Goal: Task Accomplishment & Management: Complete application form

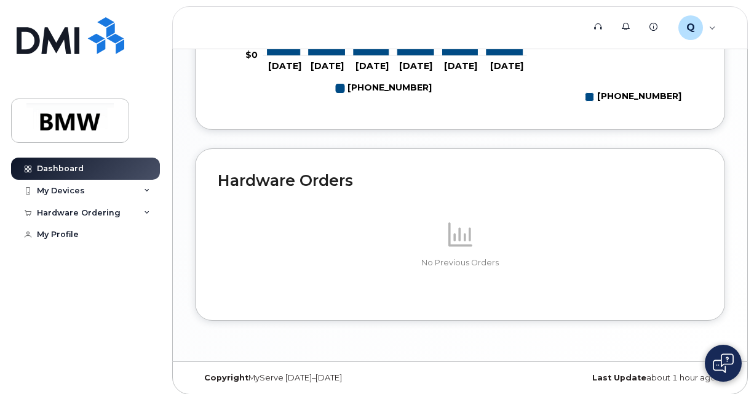
scroll to position [733, 0]
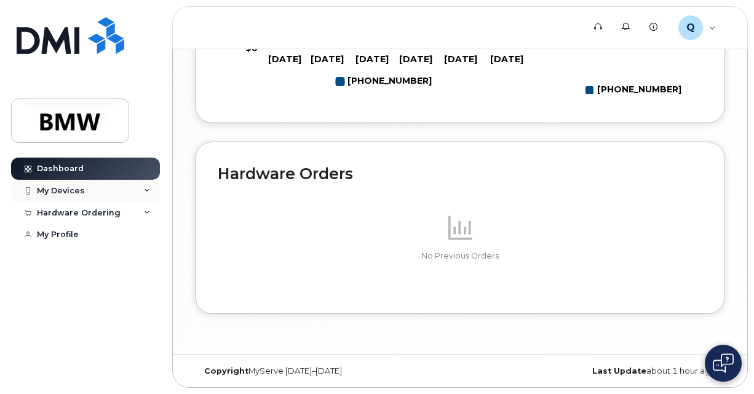
click at [136, 183] on div "My Devices" at bounding box center [85, 191] width 149 height 22
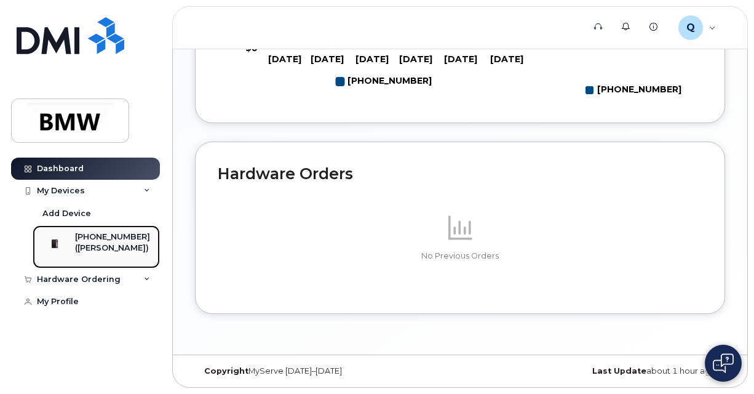
click at [122, 232] on div "[PHONE_NUMBER]" at bounding box center [112, 236] width 75 height 11
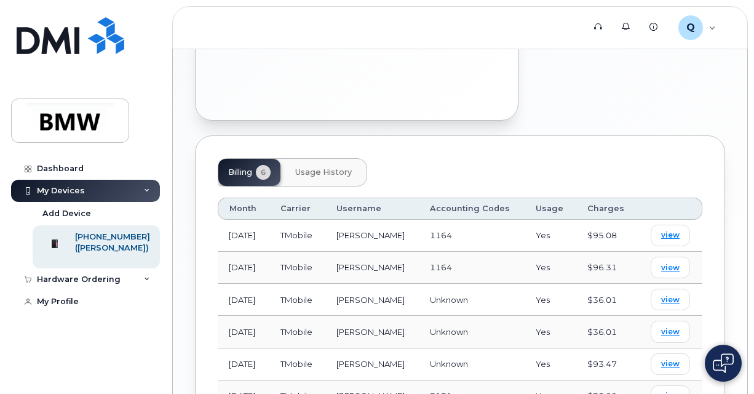
scroll to position [552, 0]
click at [670, 229] on span "view" at bounding box center [670, 234] width 18 height 11
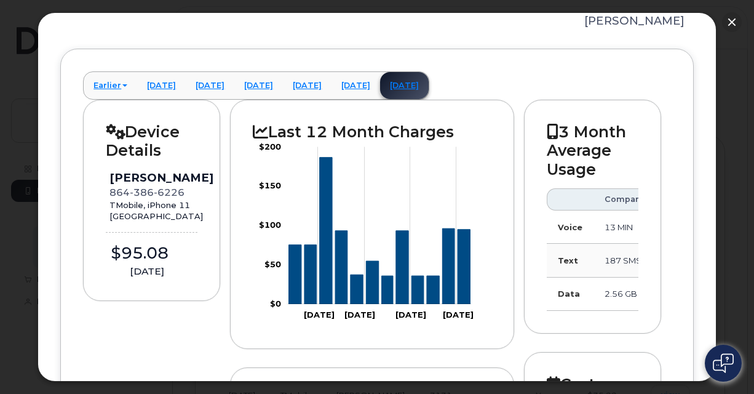
scroll to position [92, 0]
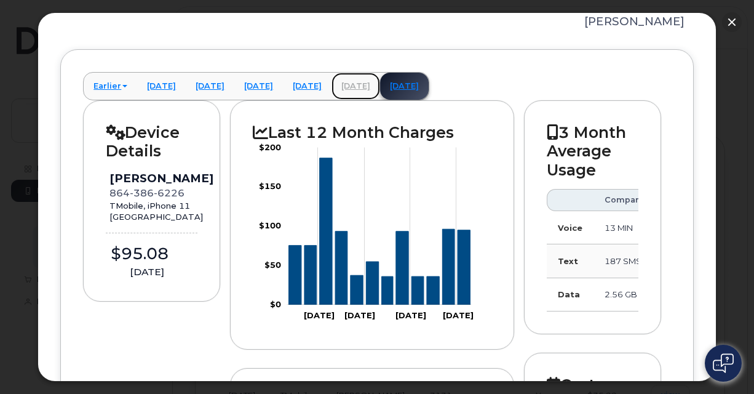
click at [380, 88] on link "[DATE]" at bounding box center [356, 86] width 49 height 27
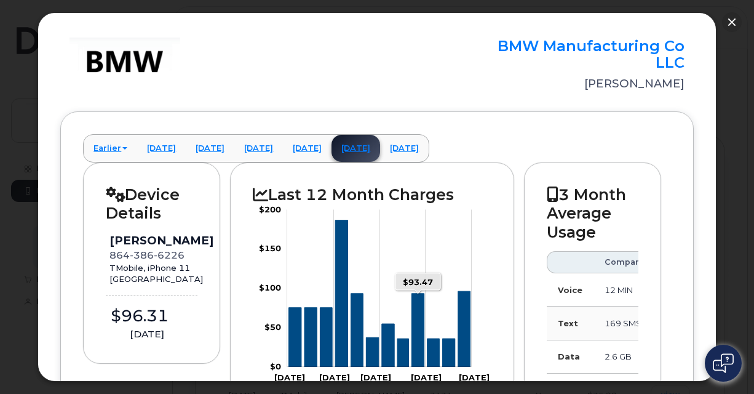
scroll to position [27, 0]
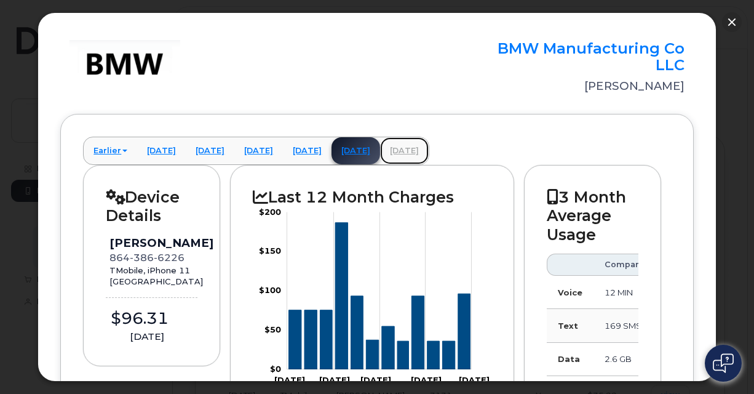
click at [429, 154] on link "[DATE]" at bounding box center [404, 150] width 49 height 27
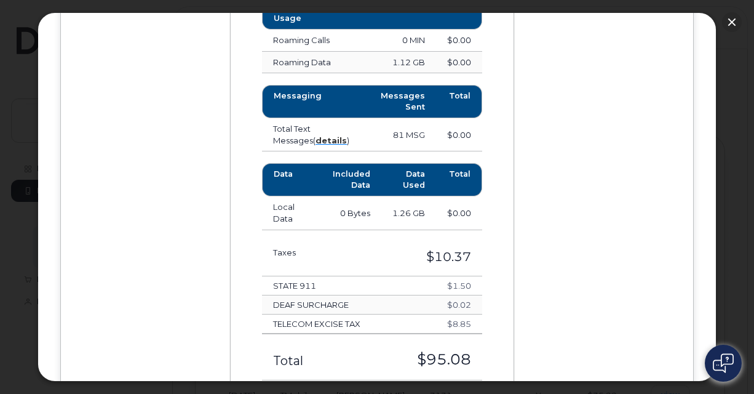
scroll to position [925, 0]
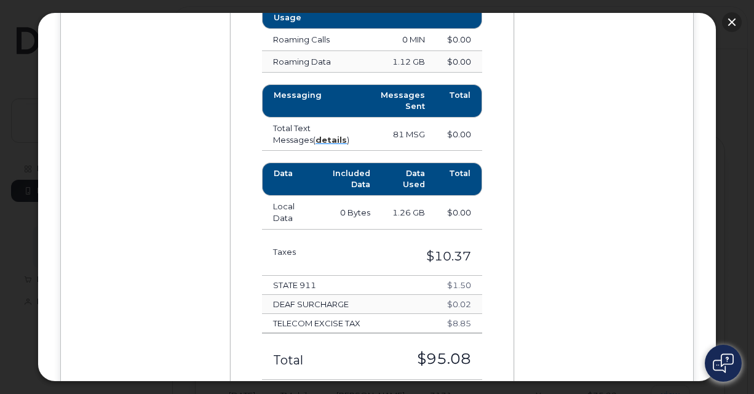
click at [731, 12] on button "button" at bounding box center [732, 22] width 20 height 20
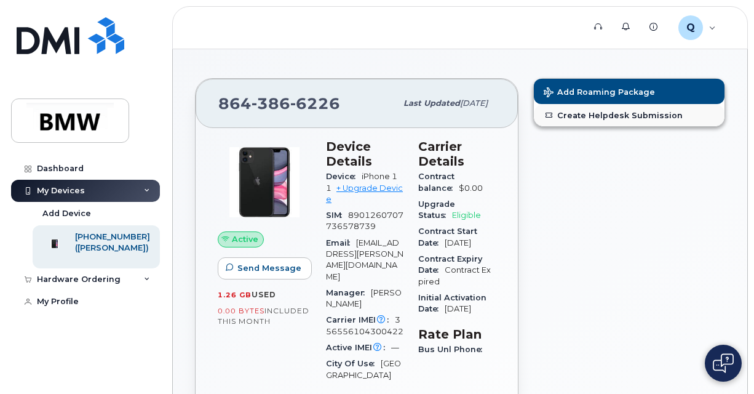
scroll to position [11, 0]
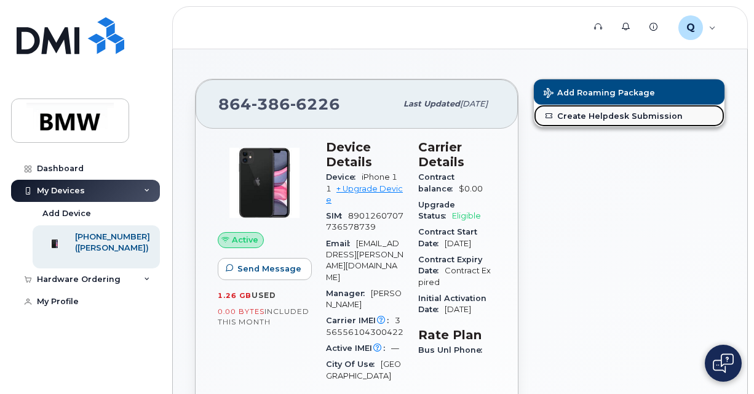
click at [594, 108] on link "Create Helpdesk Submission" at bounding box center [629, 116] width 191 height 22
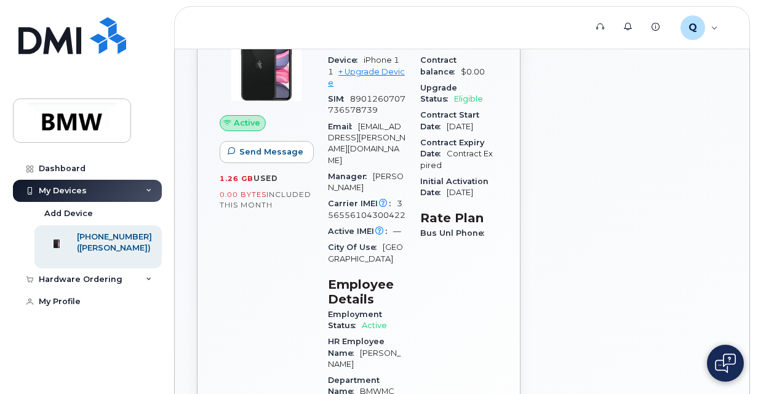
scroll to position [0, 0]
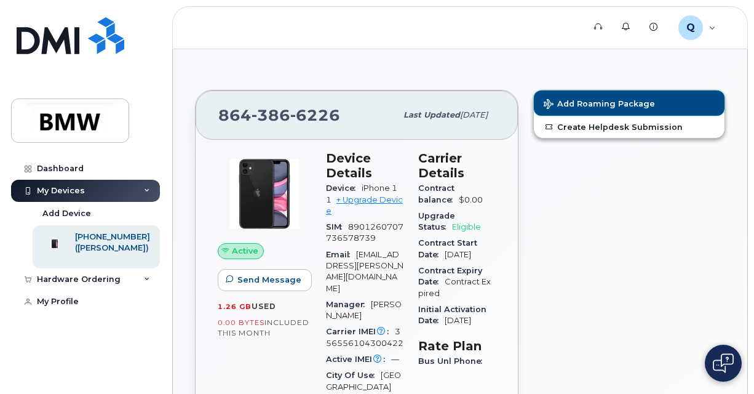
click at [602, 102] on span "Add Roaming Package" at bounding box center [599, 105] width 111 height 12
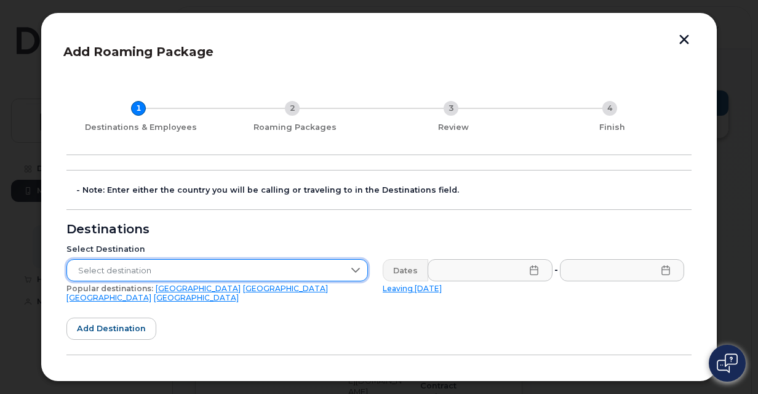
click at [289, 273] on span "Select destination" at bounding box center [205, 271] width 277 height 22
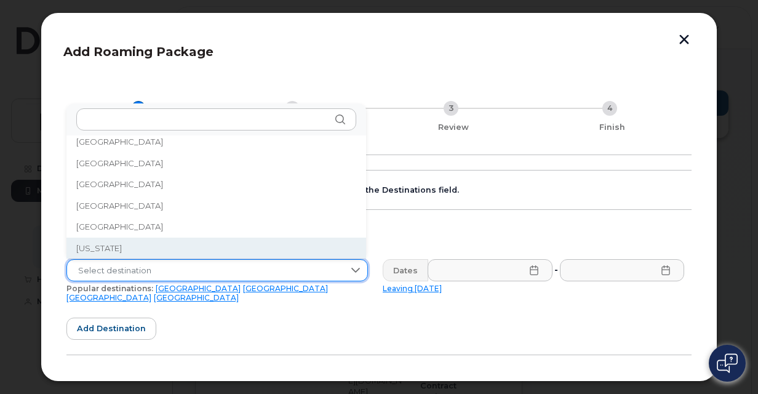
scroll to position [1477, 0]
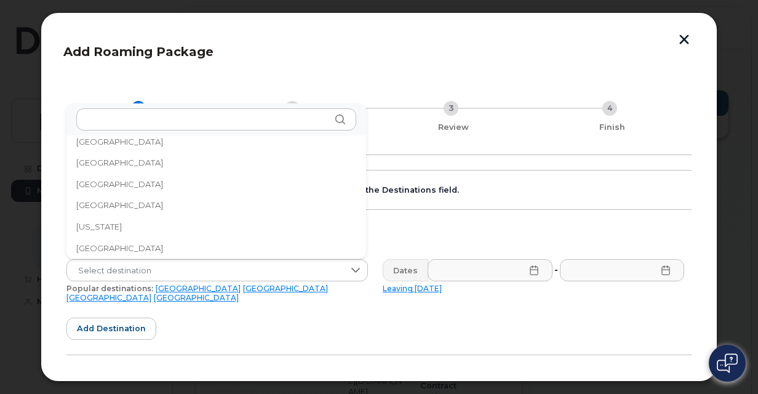
click at [204, 241] on li "[GEOGRAPHIC_DATA]" at bounding box center [216, 248] width 300 height 22
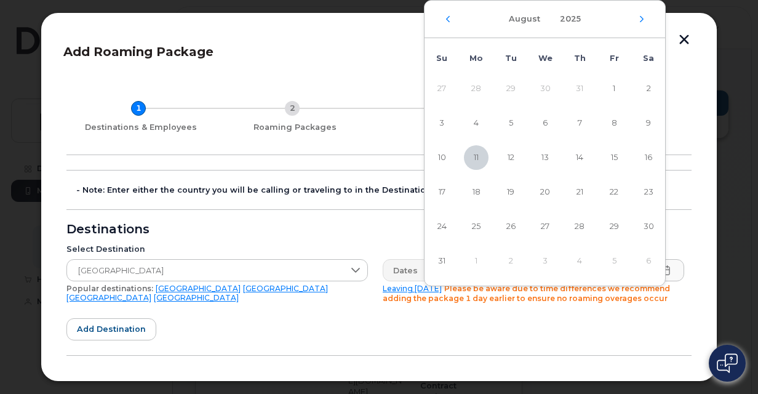
click at [552, 151] on span "13" at bounding box center [545, 157] width 25 height 25
type input "[DATE]"
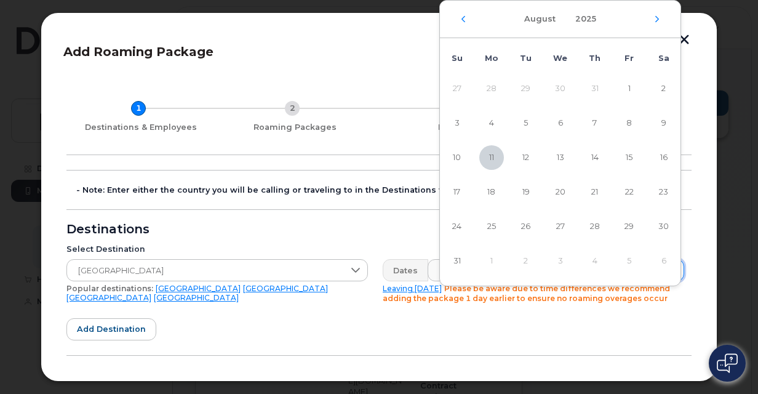
click at [492, 261] on td "1" at bounding box center [491, 261] width 34 height 34
click at [658, 20] on icon "Next Month" at bounding box center [657, 19] width 4 height 6
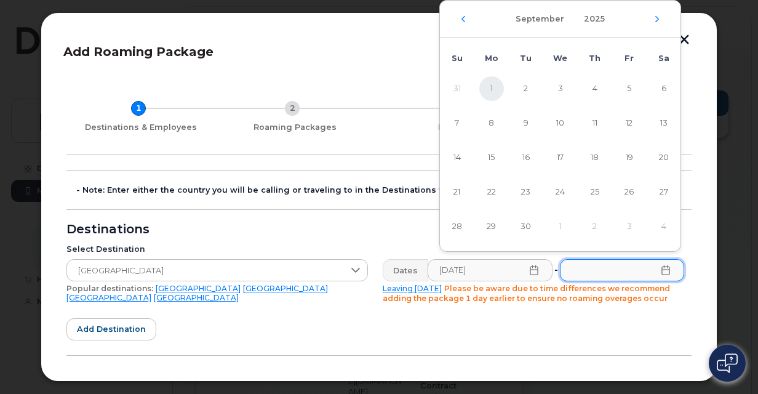
click at [485, 84] on span "1" at bounding box center [491, 88] width 25 height 25
type input "[DATE]"
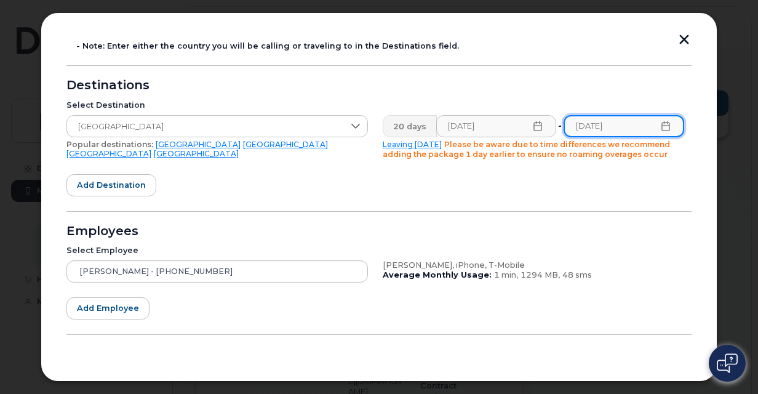
scroll to position [171, 0]
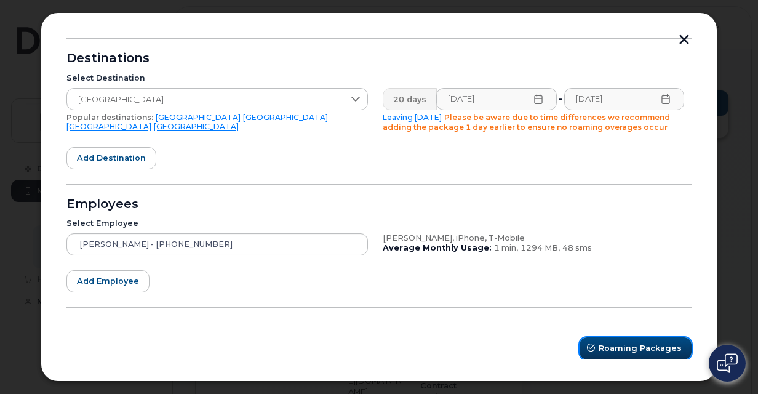
click at [626, 352] on span "Roaming Packages" at bounding box center [640, 348] width 83 height 12
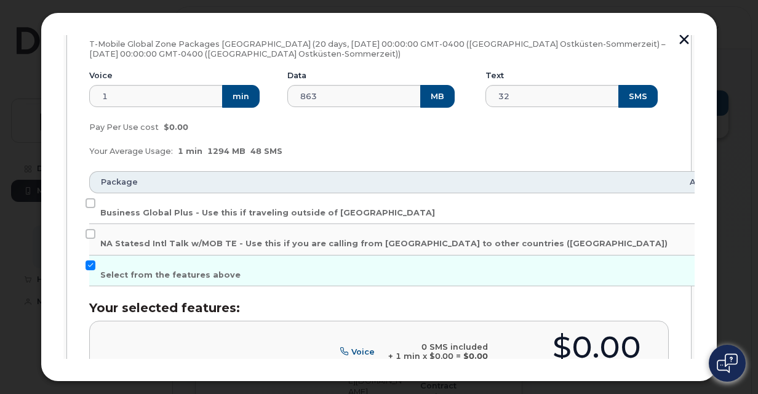
scroll to position [207, 0]
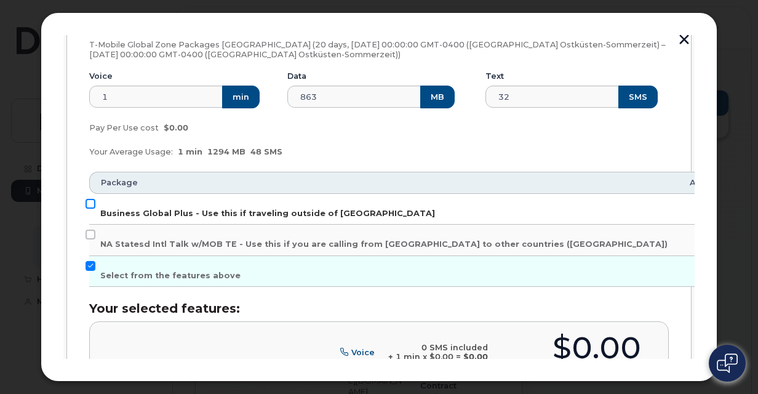
click at [87, 204] on input "Business Global Plus - Use this if traveling outside of [GEOGRAPHIC_DATA]" at bounding box center [91, 204] width 10 height 10
checkbox input "true"
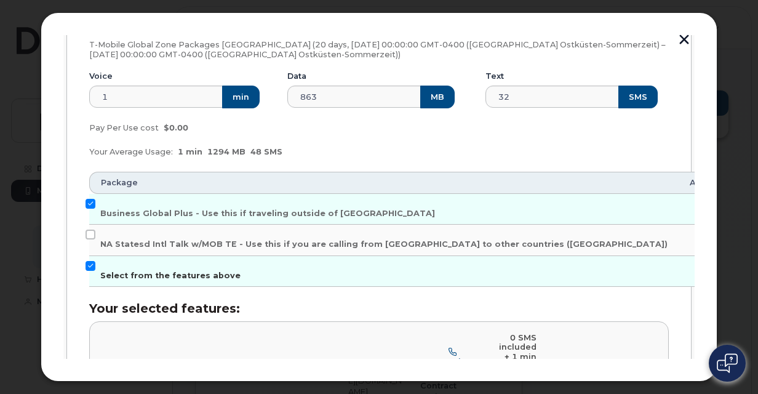
click at [89, 265] on input "Select from the features above" at bounding box center [91, 266] width 10 height 10
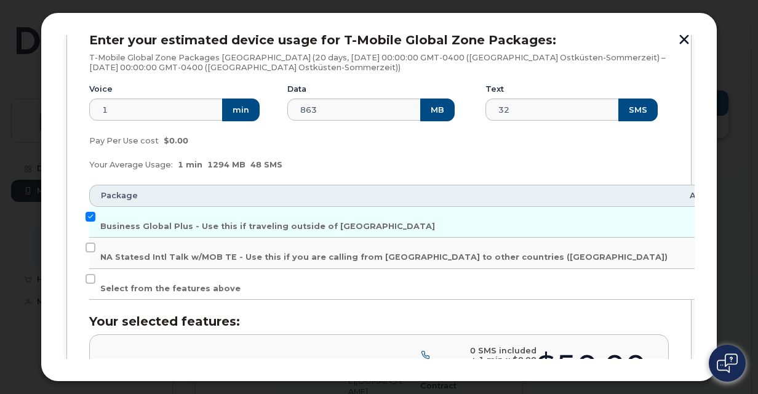
scroll to position [197, 0]
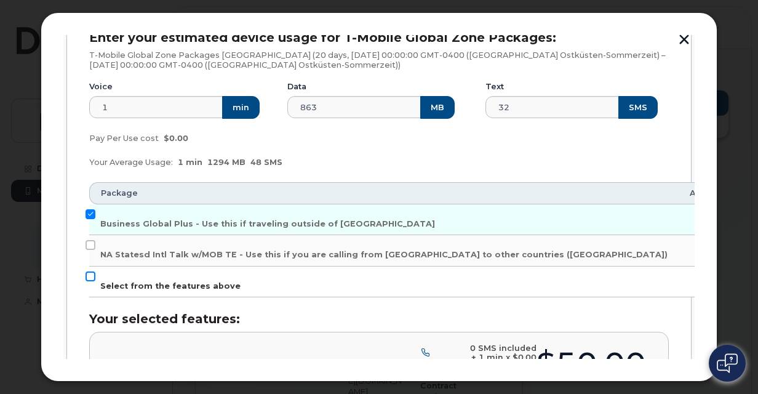
click at [89, 275] on input "Select from the features above" at bounding box center [91, 276] width 10 height 10
checkbox input "true"
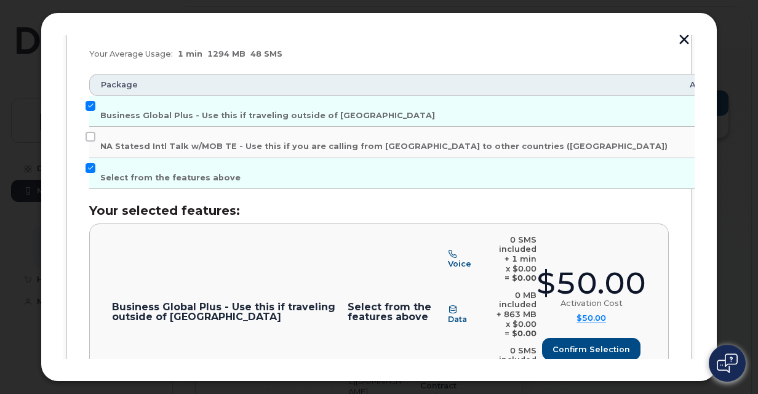
scroll to position [214, 0]
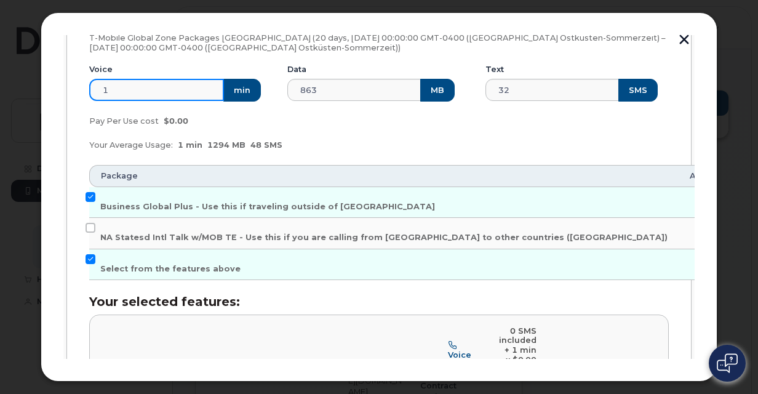
click at [185, 90] on input "1" at bounding box center [156, 90] width 135 height 22
type input "100"
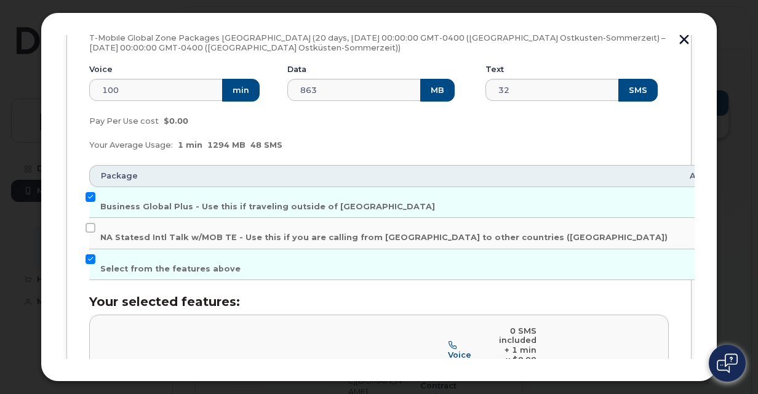
click at [305, 76] on div "Data" at bounding box center [379, 71] width 184 height 15
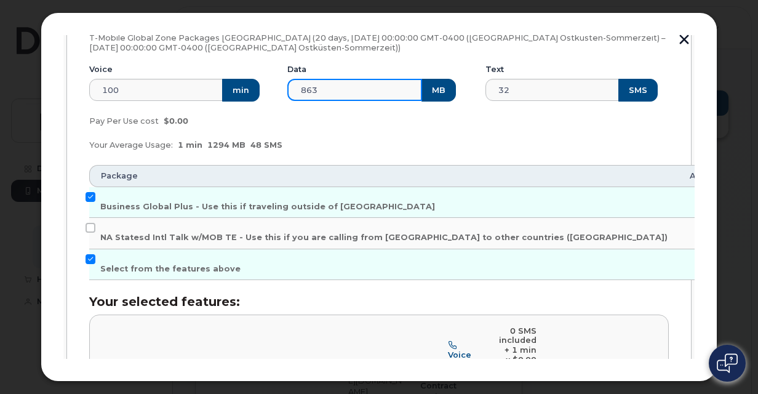
click at [306, 89] on input "863" at bounding box center [354, 90] width 135 height 22
click at [308, 90] on input "20000" at bounding box center [354, 90] width 135 height 22
type input "20000"
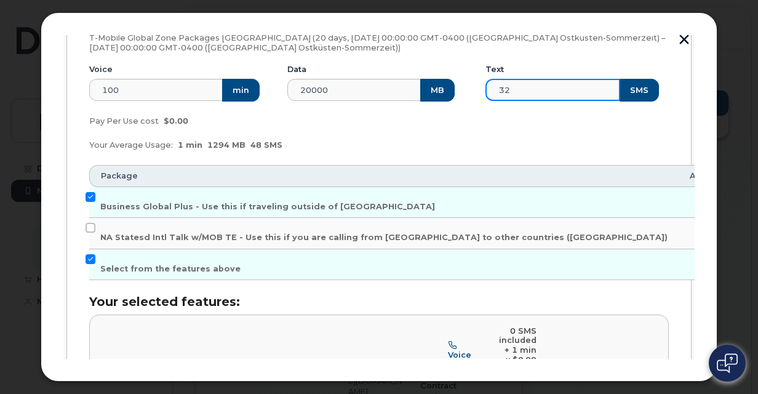
click at [508, 86] on input "32" at bounding box center [552, 90] width 135 height 22
type input "3"
type input "8"
type input "100"
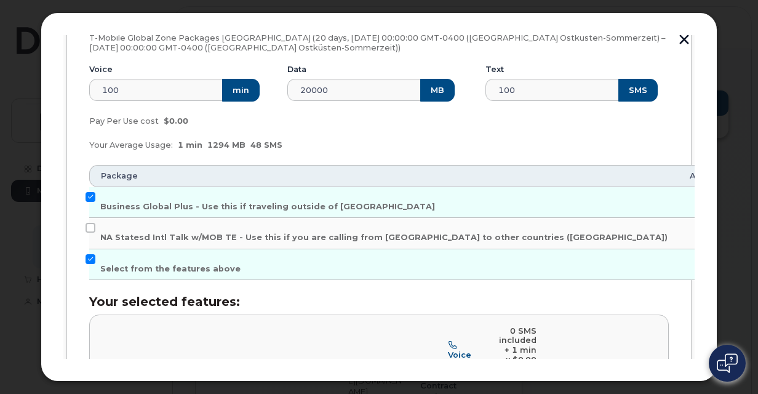
click at [460, 125] on div "Pay Per Use cost $0.00" at bounding box center [379, 121] width 594 height 25
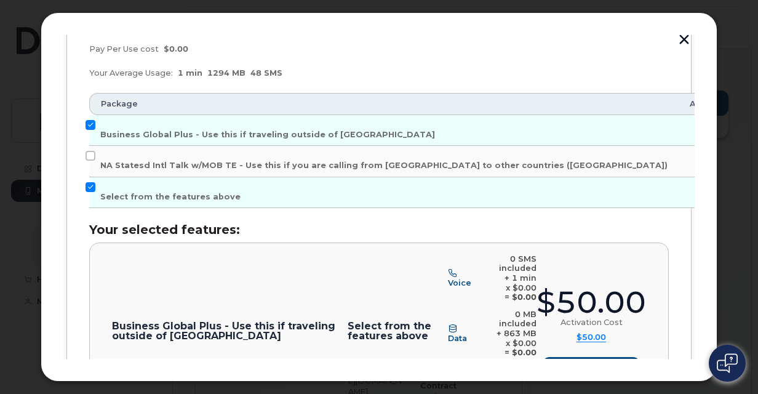
scroll to position [285, 0]
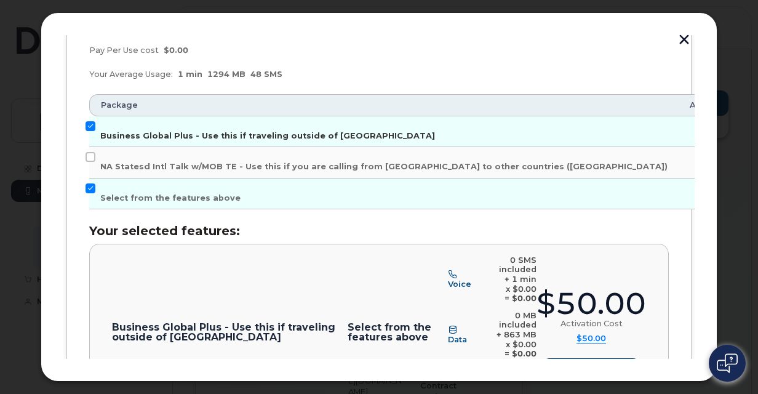
click at [91, 122] on input "Business Global Plus - Use this if traveling outside of [GEOGRAPHIC_DATA]" at bounding box center [91, 126] width 10 height 10
checkbox input "false"
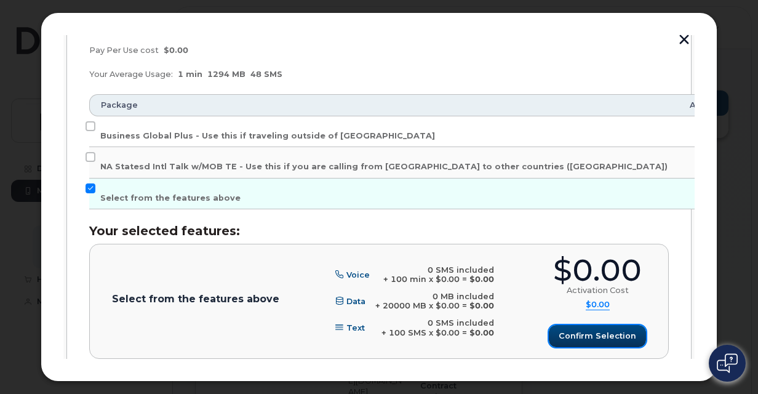
click at [582, 341] on button "Confirm selection" at bounding box center [597, 336] width 97 height 22
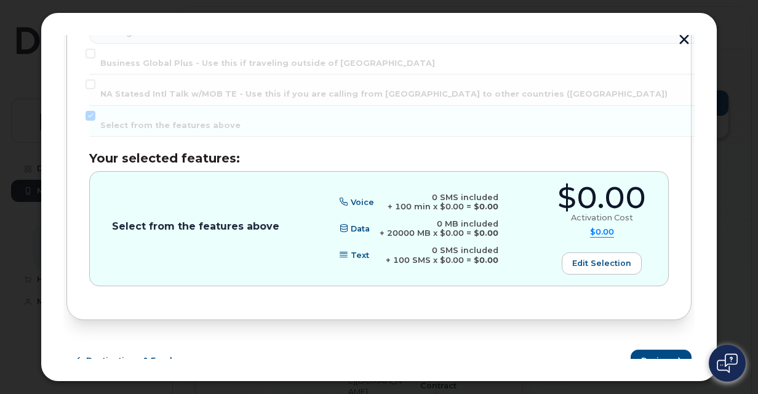
scroll to position [371, 0]
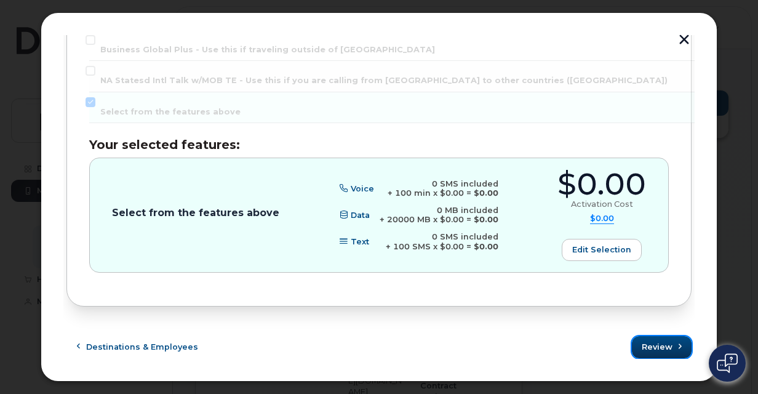
click at [666, 348] on span "Review" at bounding box center [657, 347] width 31 height 12
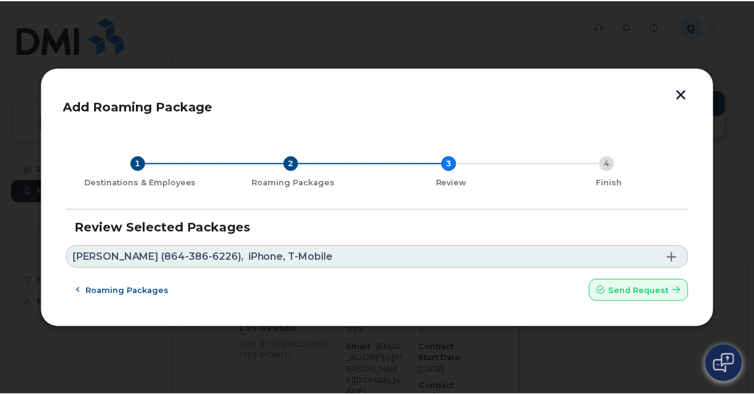
scroll to position [0, 0]
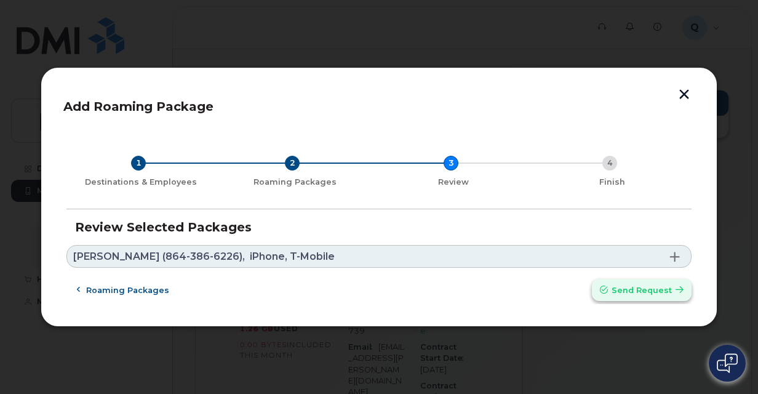
click at [629, 297] on button "Send request" at bounding box center [642, 290] width 100 height 22
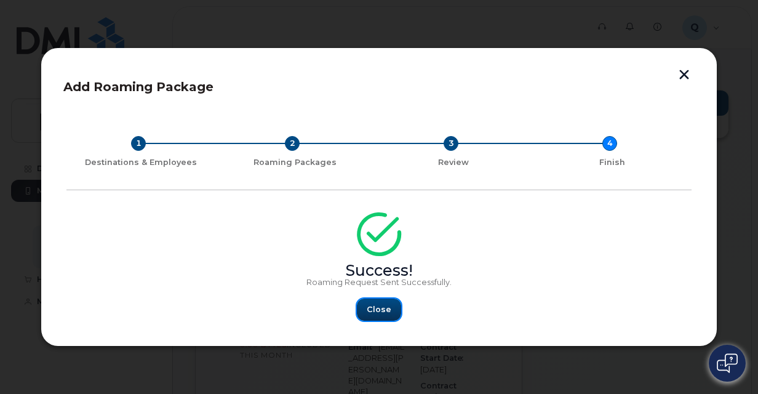
click at [381, 305] on span "Close" at bounding box center [379, 309] width 25 height 12
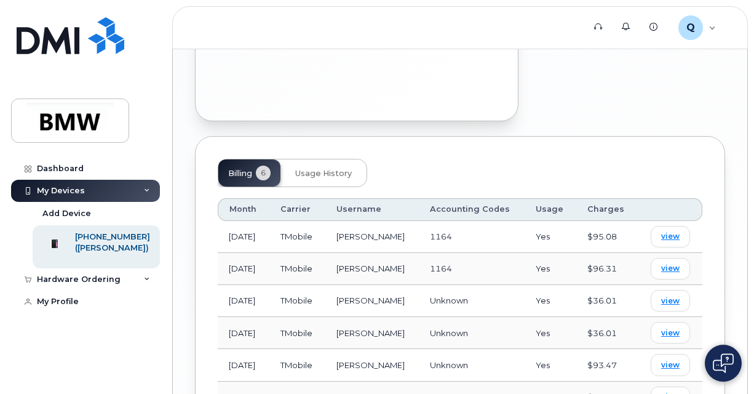
scroll to position [937, 0]
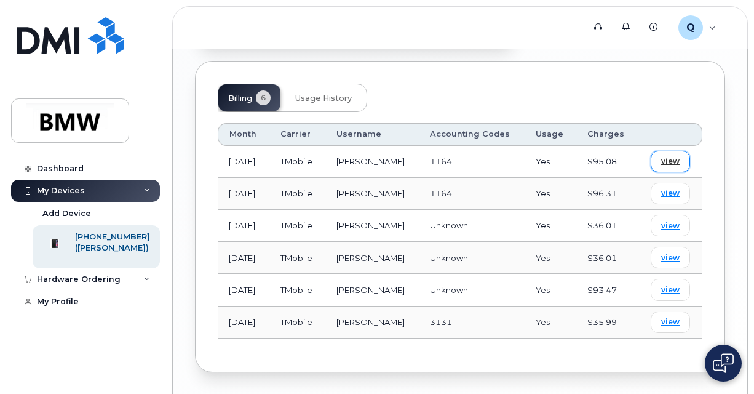
click at [675, 156] on span "view" at bounding box center [670, 161] width 18 height 11
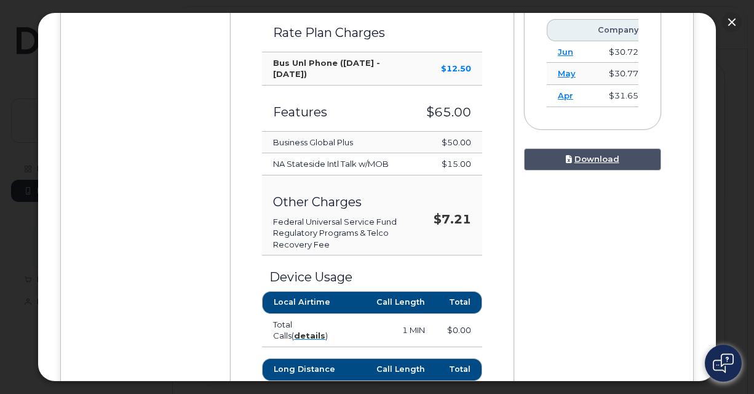
scroll to position [505, 0]
